Goal: Transaction & Acquisition: Purchase product/service

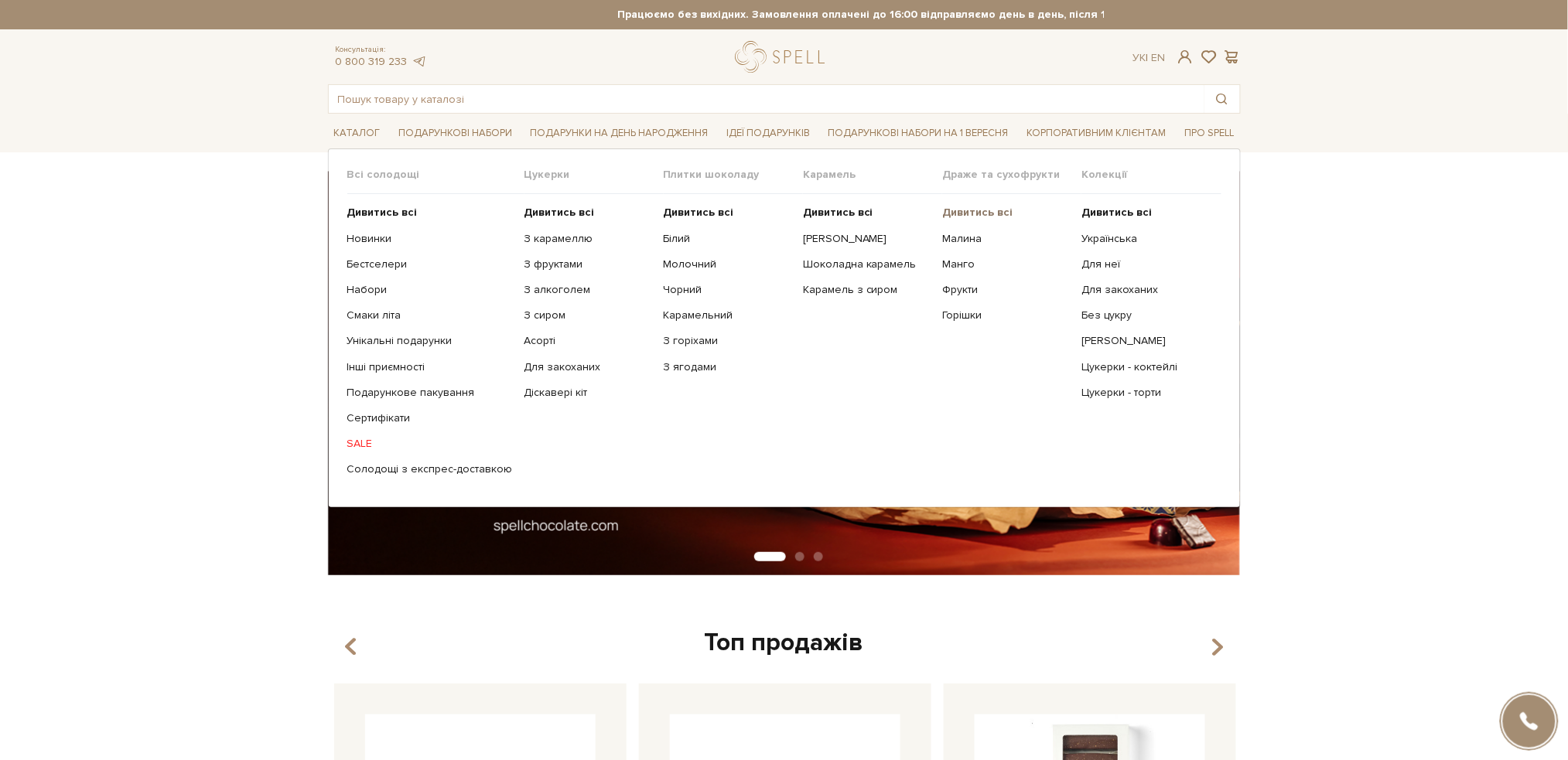
click at [981, 211] on b "Дивитись всі" at bounding box center [977, 212] width 71 height 13
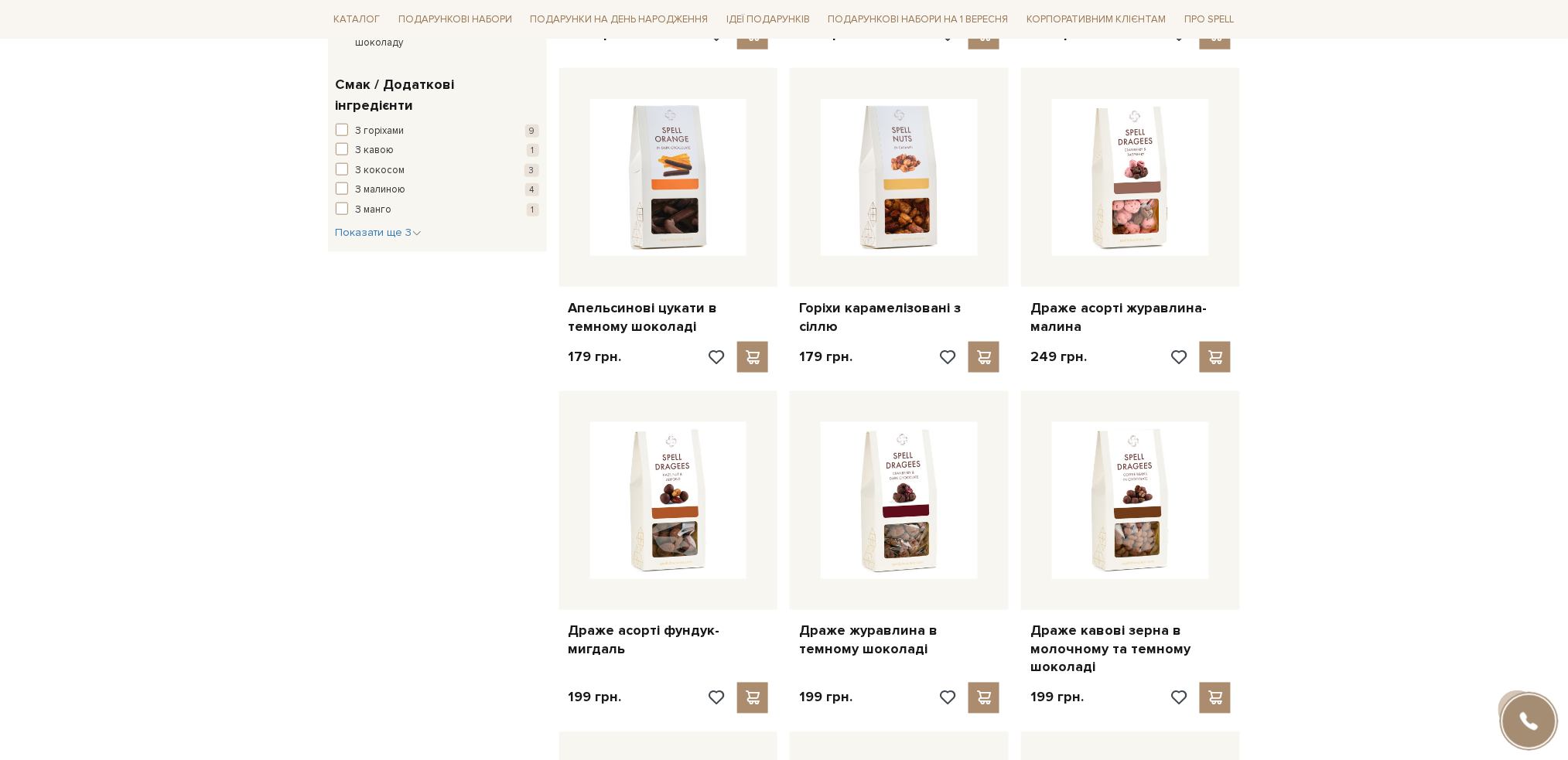
scroll to position [721, 0]
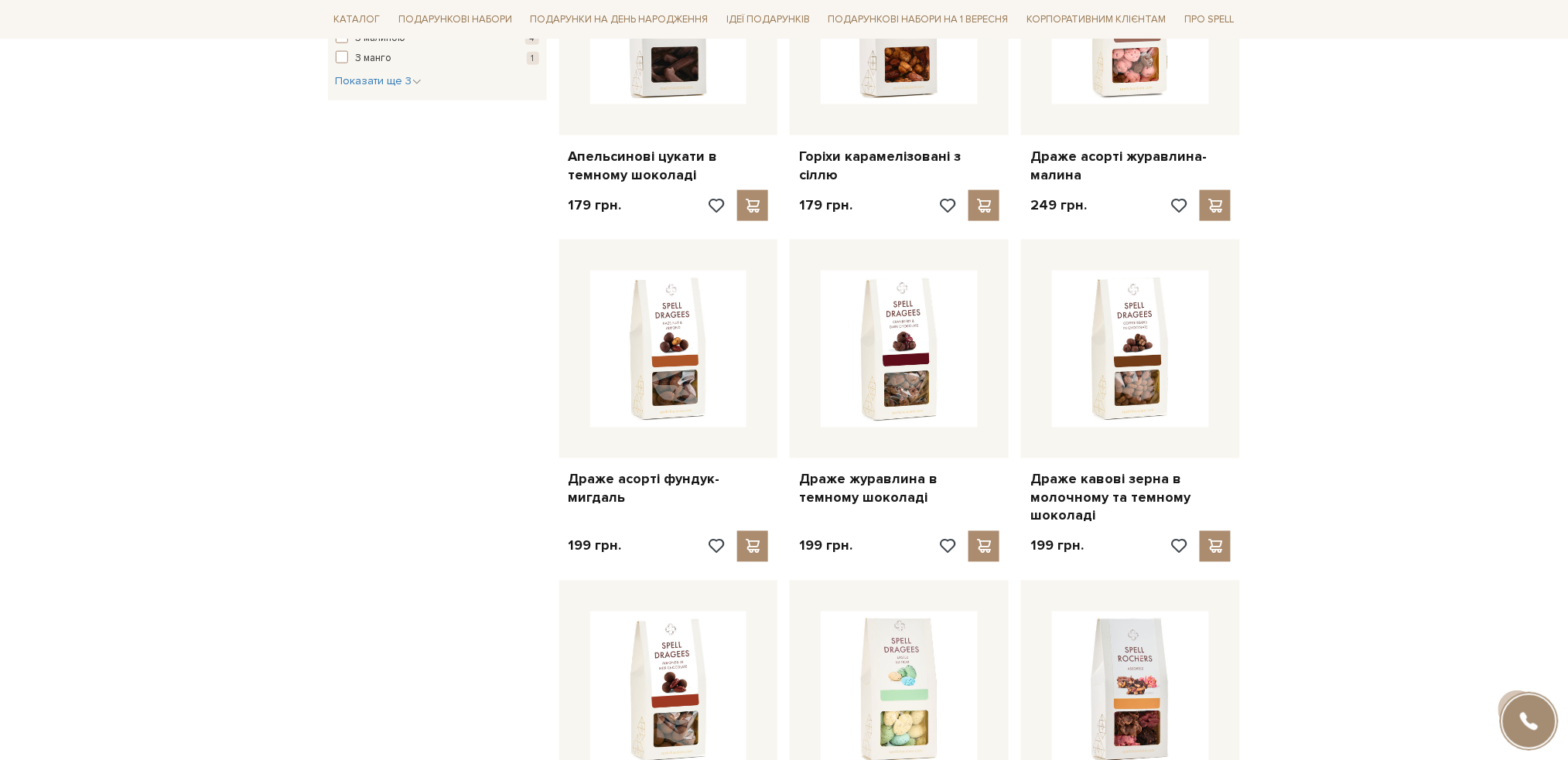
click at [31, 398] on div "Головна Драже та сухофрукти Драже та сухофрукти Фільтри За замовчуванням За Цін…" at bounding box center [784, 597] width 1568 height 2295
